Goal: Task Accomplishment & Management: Use online tool/utility

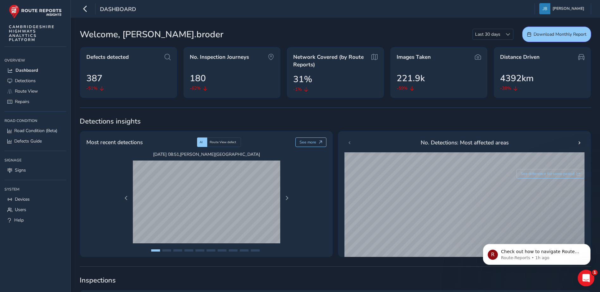
click at [586, 275] on icon "Open Intercom Messenger" at bounding box center [585, 277] width 10 height 10
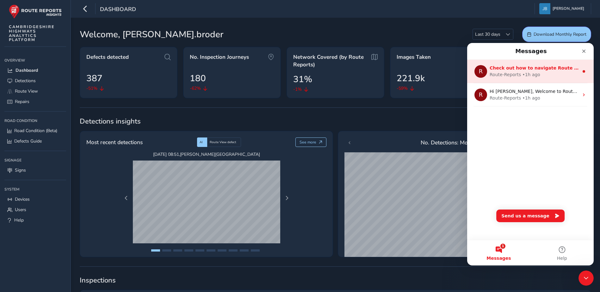
click at [518, 71] on span "Check out how to navigate Route View here!" at bounding box center [545, 68] width 111 height 5
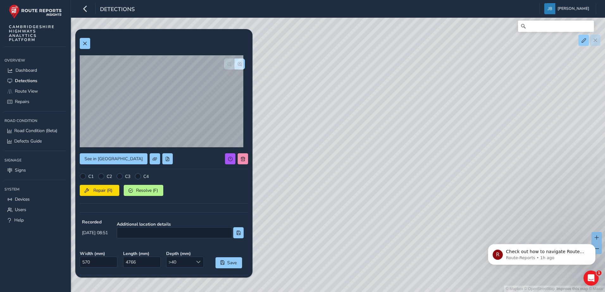
drag, startPoint x: 329, startPoint y: 249, endPoint x: 391, endPoint y: 135, distance: 129.4
click at [387, 139] on div "© Mapbox © OpenStreetMap Improve this map © Maxar" at bounding box center [302, 146] width 605 height 292
click at [85, 44] on span at bounding box center [85, 43] width 4 height 4
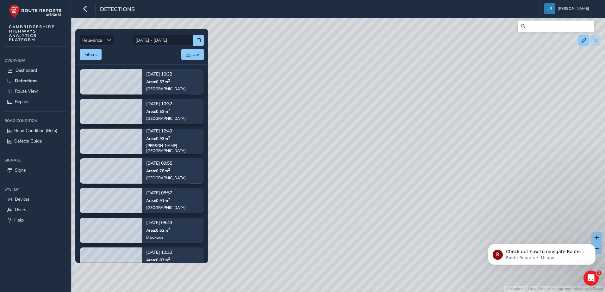
drag, startPoint x: 235, startPoint y: 185, endPoint x: 254, endPoint y: 179, distance: 19.1
click at [254, 179] on div "© Mapbox © OpenStreetMap Improve this map © Maxar" at bounding box center [302, 146] width 605 height 292
drag, startPoint x: 314, startPoint y: 235, endPoint x: 304, endPoint y: 105, distance: 130.8
click at [304, 105] on div "© Mapbox © OpenStreetMap Improve this map © Maxar" at bounding box center [302, 146] width 605 height 292
drag, startPoint x: 336, startPoint y: 41, endPoint x: 302, endPoint y: 120, distance: 86.5
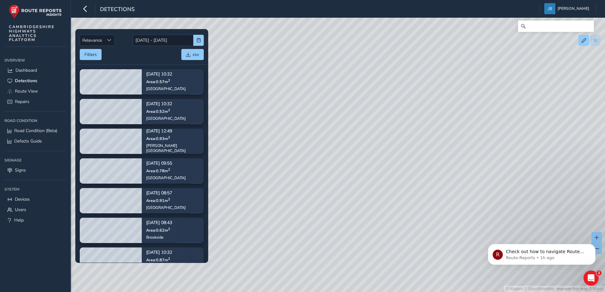
click at [303, 119] on div "© Mapbox © OpenStreetMap Improve this map © Maxar" at bounding box center [302, 146] width 605 height 292
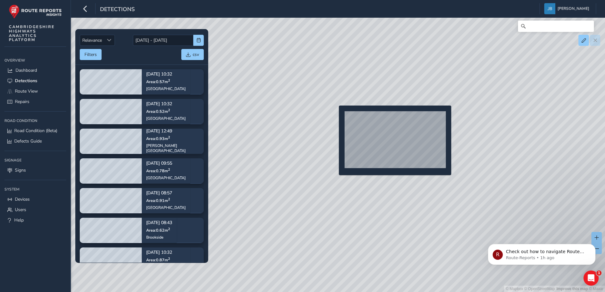
click at [335, 116] on div "© Mapbox © OpenStreetMap Improve this map © Maxar" at bounding box center [302, 146] width 605 height 292
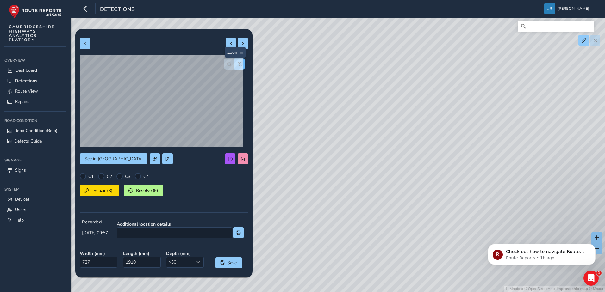
click at [235, 61] on button "button" at bounding box center [240, 64] width 10 height 11
click at [224, 64] on button "button" at bounding box center [229, 64] width 10 height 11
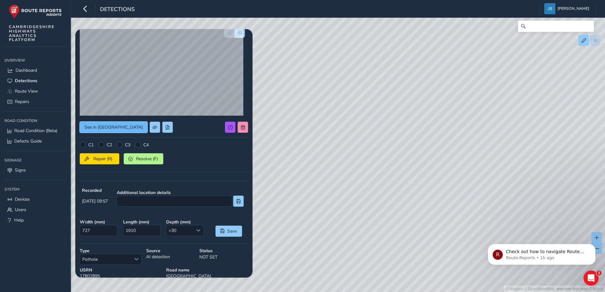
click at [111, 125] on span "See in Route View" at bounding box center [114, 127] width 58 height 6
